Goal: Task Accomplishment & Management: Manage account settings

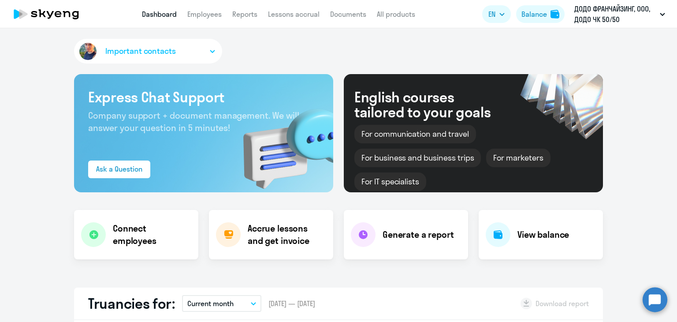
select select "30"
click at [537, 11] on div "Balance" at bounding box center [535, 14] width 26 height 11
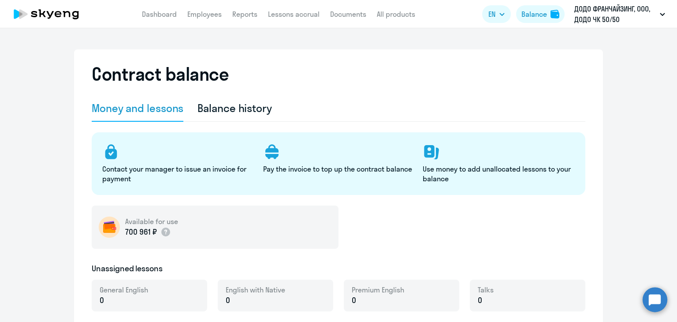
select select "english_adult_not_native_speaker"
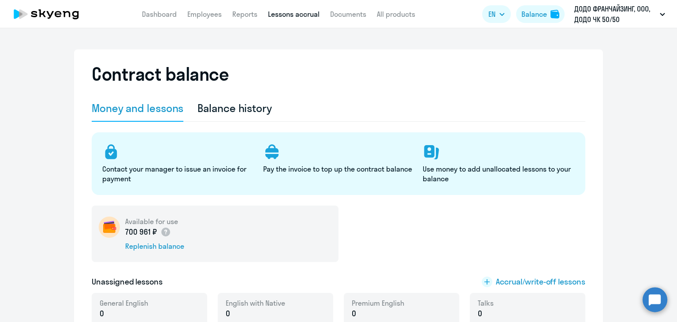
click at [298, 15] on link "Lessons accrual" at bounding box center [294, 14] width 52 height 9
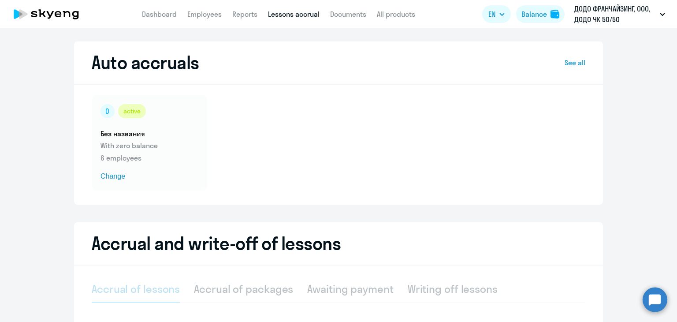
select select "10"
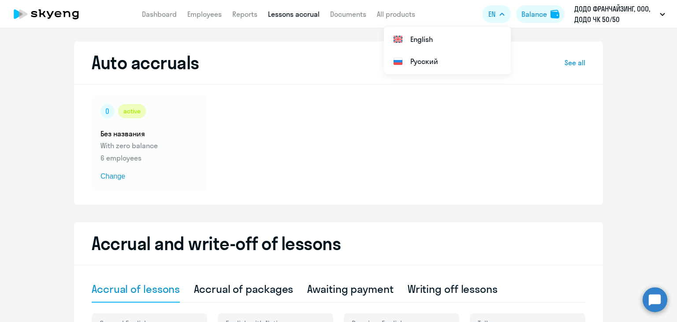
click at [493, 19] on button "EN" at bounding box center [496, 14] width 29 height 18
click at [497, 10] on button "EN" at bounding box center [496, 14] width 29 height 18
click at [495, 11] on span "EN" at bounding box center [492, 14] width 7 height 11
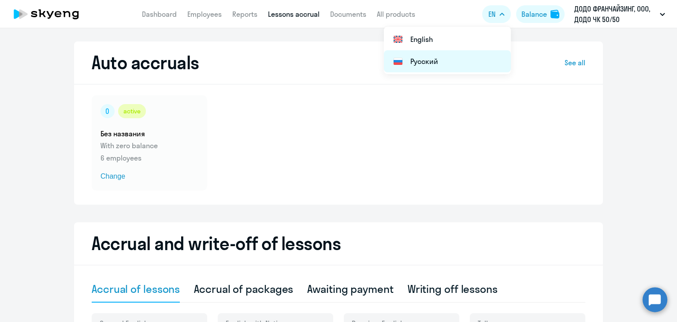
click at [455, 52] on li "Русский" at bounding box center [447, 61] width 127 height 22
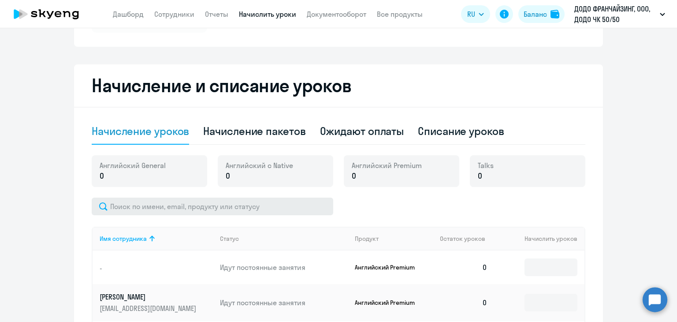
scroll to position [159, 0]
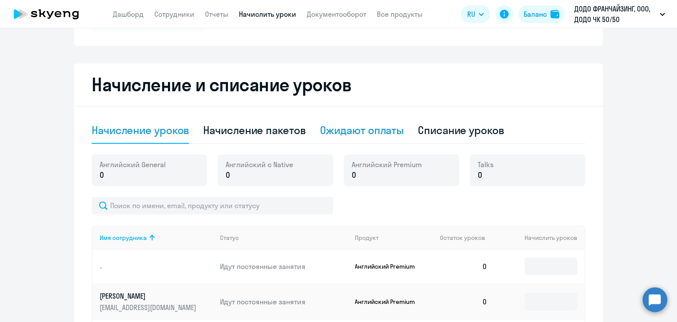
click at [323, 132] on div "Ожидают оплаты" at bounding box center [362, 130] width 84 height 14
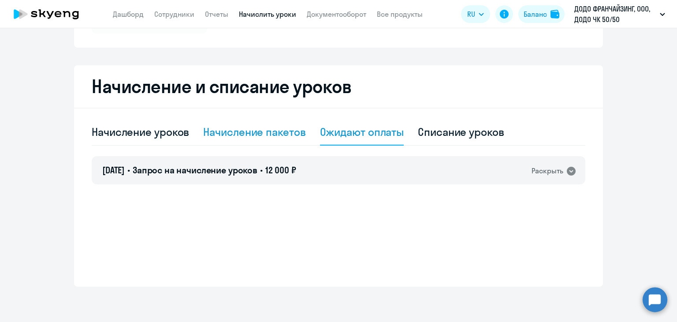
click at [261, 138] on div "Начисление пакетов" at bounding box center [254, 132] width 102 height 14
select select "10"
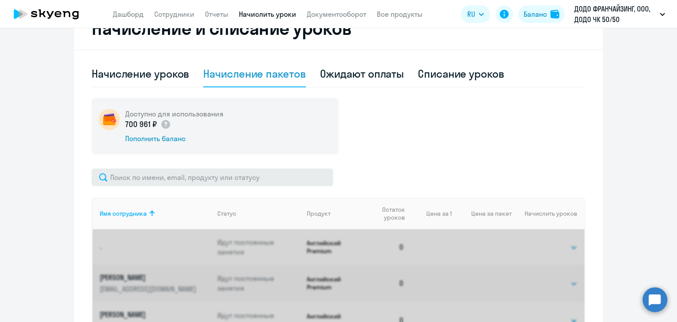
scroll to position [218, 0]
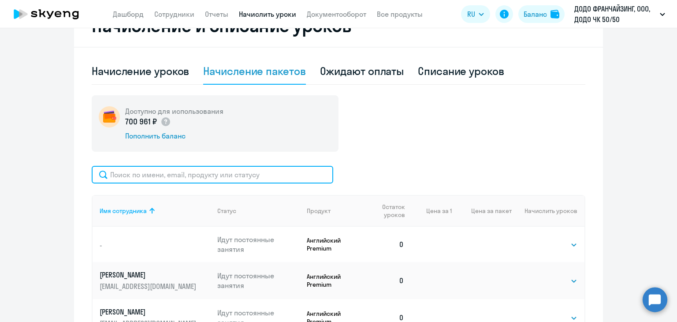
click at [148, 178] on input "text" at bounding box center [213, 175] width 242 height 18
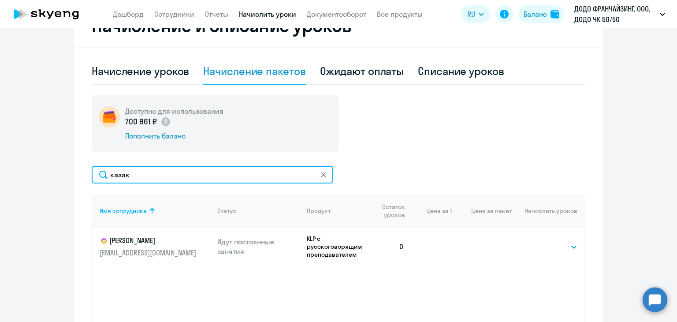
type input "казак"
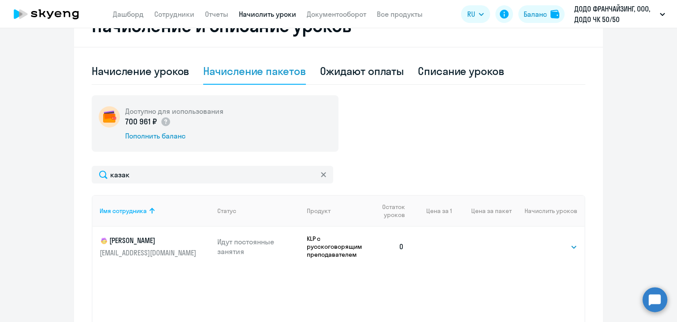
click at [538, 251] on td "Выбрать 1 4 8 16 32 64 128 Выбрать" at bounding box center [548, 247] width 73 height 40
click at [549, 246] on select "Выбрать 1 4 8 16 32 64 128" at bounding box center [559, 247] width 36 height 11
select select "16"
click at [541, 242] on select "Выбрать 1 4 8 16 32 64 128" at bounding box center [559, 247] width 36 height 11
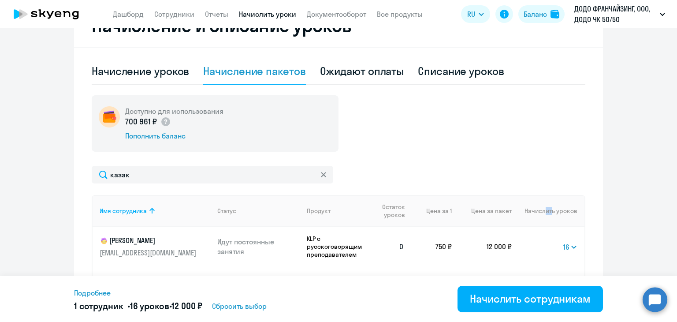
click at [546, 200] on th "Начислить уроков" at bounding box center [548, 211] width 73 height 32
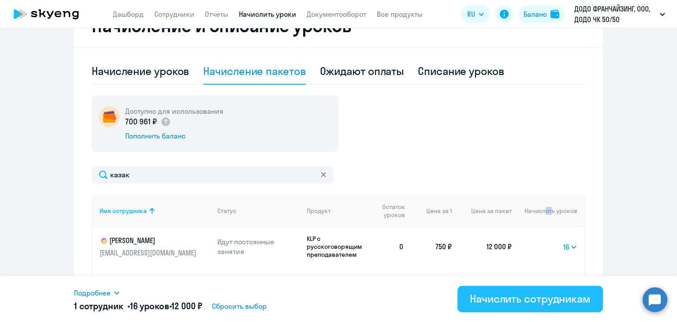
click at [534, 300] on div "Начислить сотрудникам" at bounding box center [530, 298] width 121 height 14
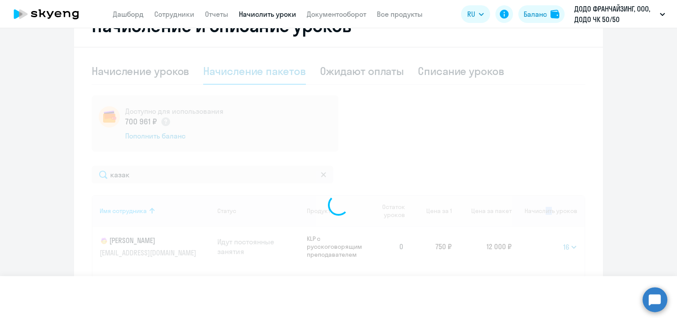
select select
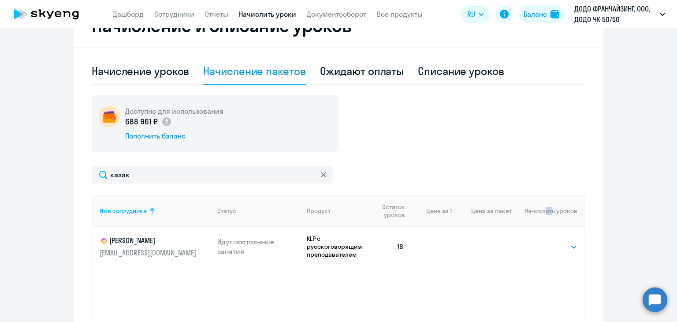
click at [321, 172] on icon at bounding box center [323, 174] width 5 height 5
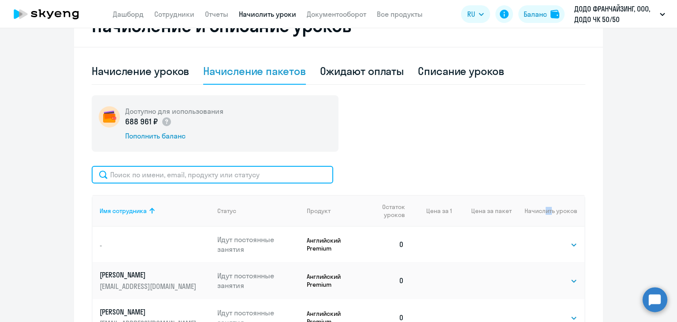
drag, startPoint x: 321, startPoint y: 172, endPoint x: 331, endPoint y: 172, distance: 9.3
click at [331, 172] on div at bounding box center [339, 175] width 494 height 18
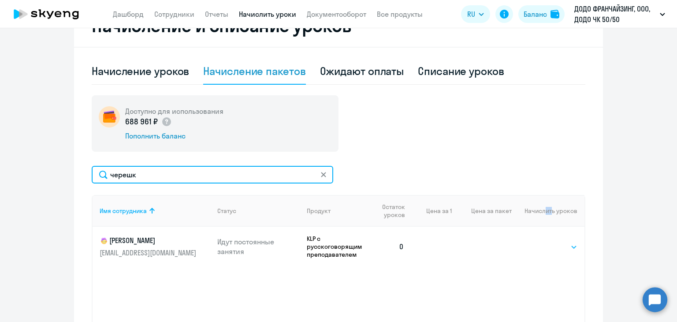
type input "черешк"
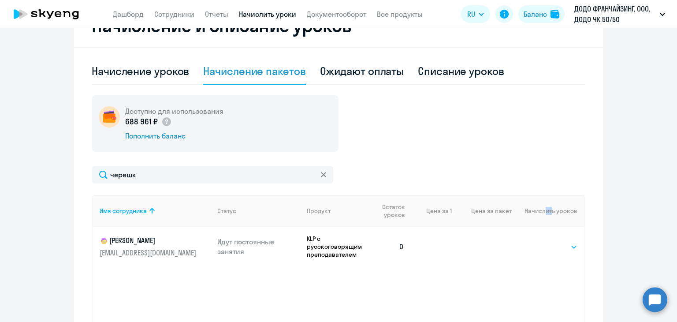
click at [556, 247] on select "Выбрать 1 4 8 16 32 64 128" at bounding box center [559, 247] width 36 height 11
select select "16"
click at [541, 242] on select "Выбрать 1 4 8 16 32 64 128" at bounding box center [559, 247] width 36 height 11
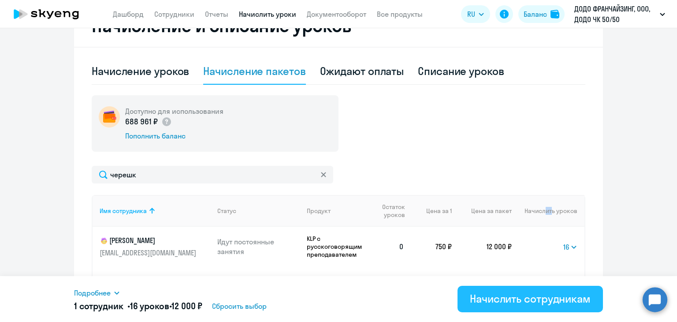
click at [510, 299] on div "Начислить сотрудникам" at bounding box center [530, 298] width 121 height 14
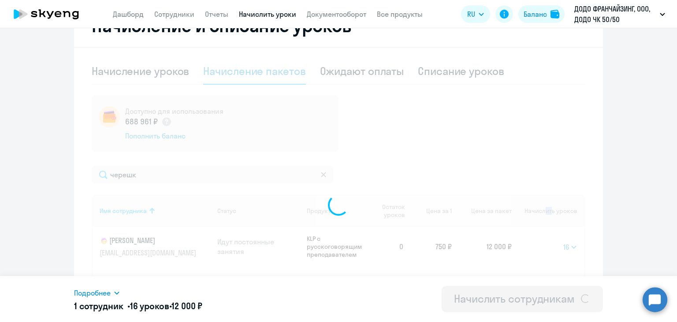
select select
